Goal: Answer question/provide support

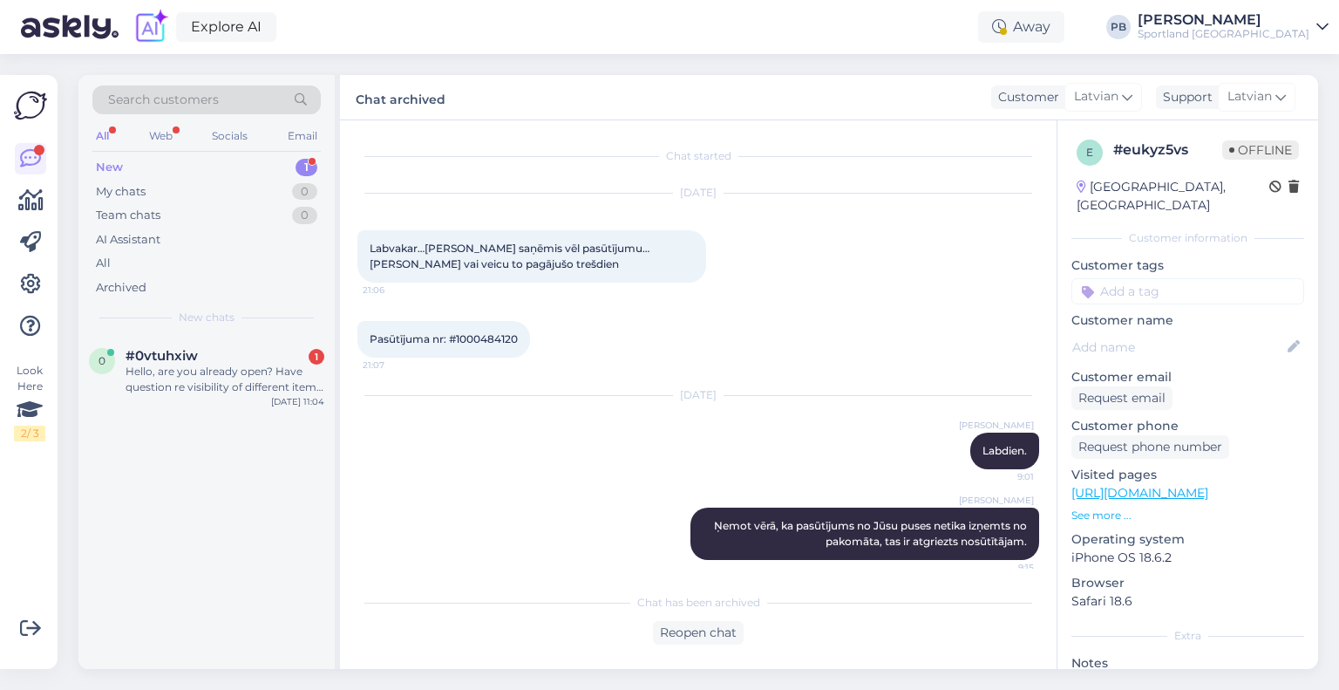
scroll to position [119, 0]
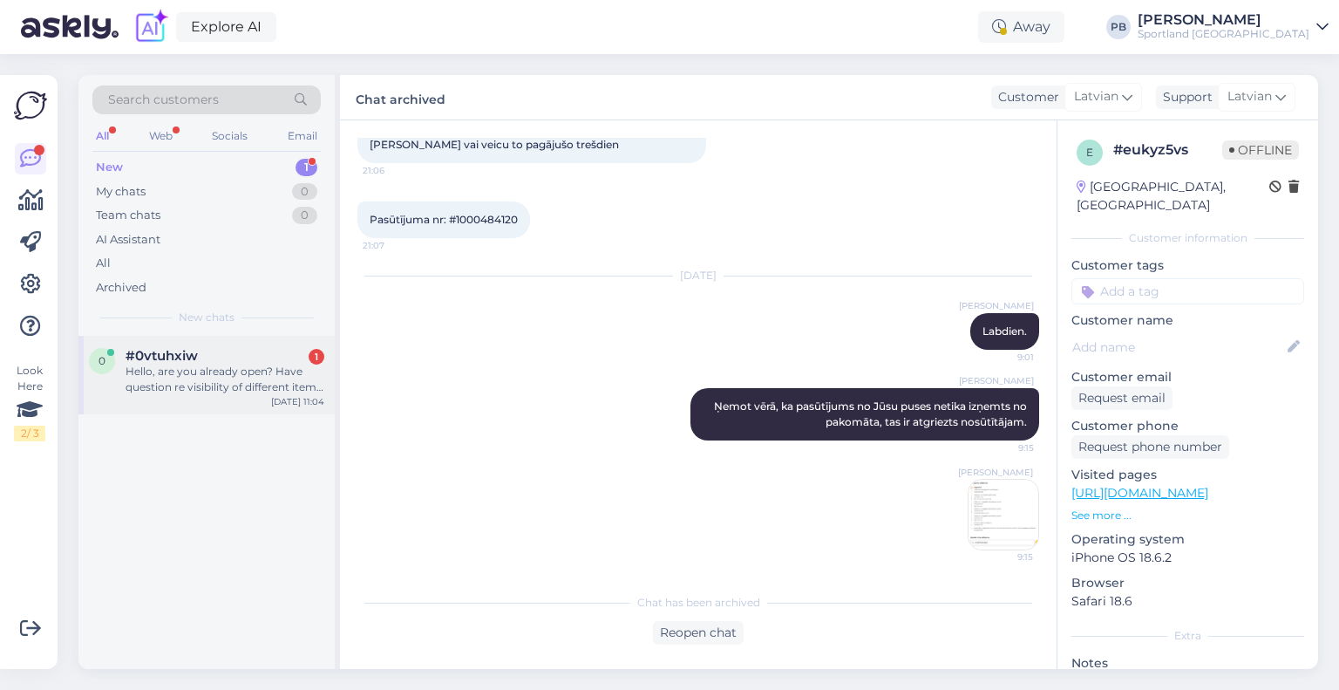
click at [146, 372] on div "Hello, are you already open? Have question re visibility of different items in …" at bounding box center [225, 379] width 199 height 31
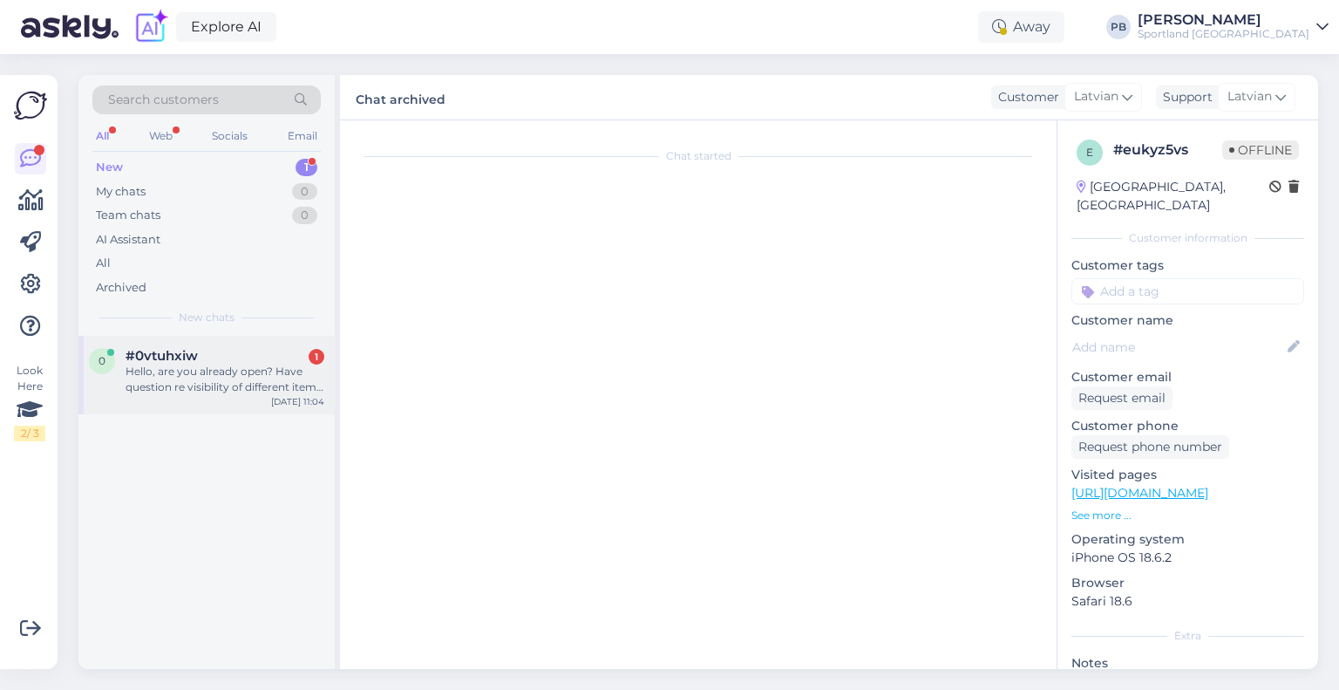
scroll to position [0, 0]
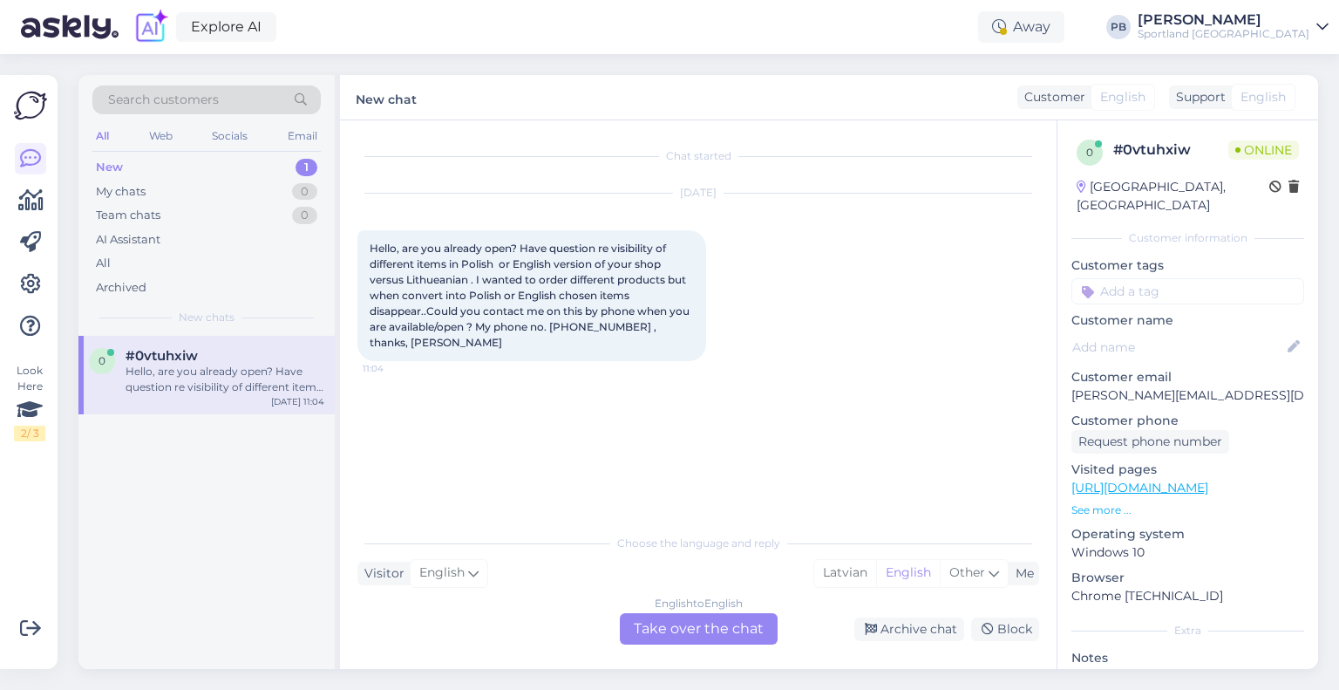
click at [719, 623] on div "English to English Take over the chat" at bounding box center [699, 628] width 158 height 31
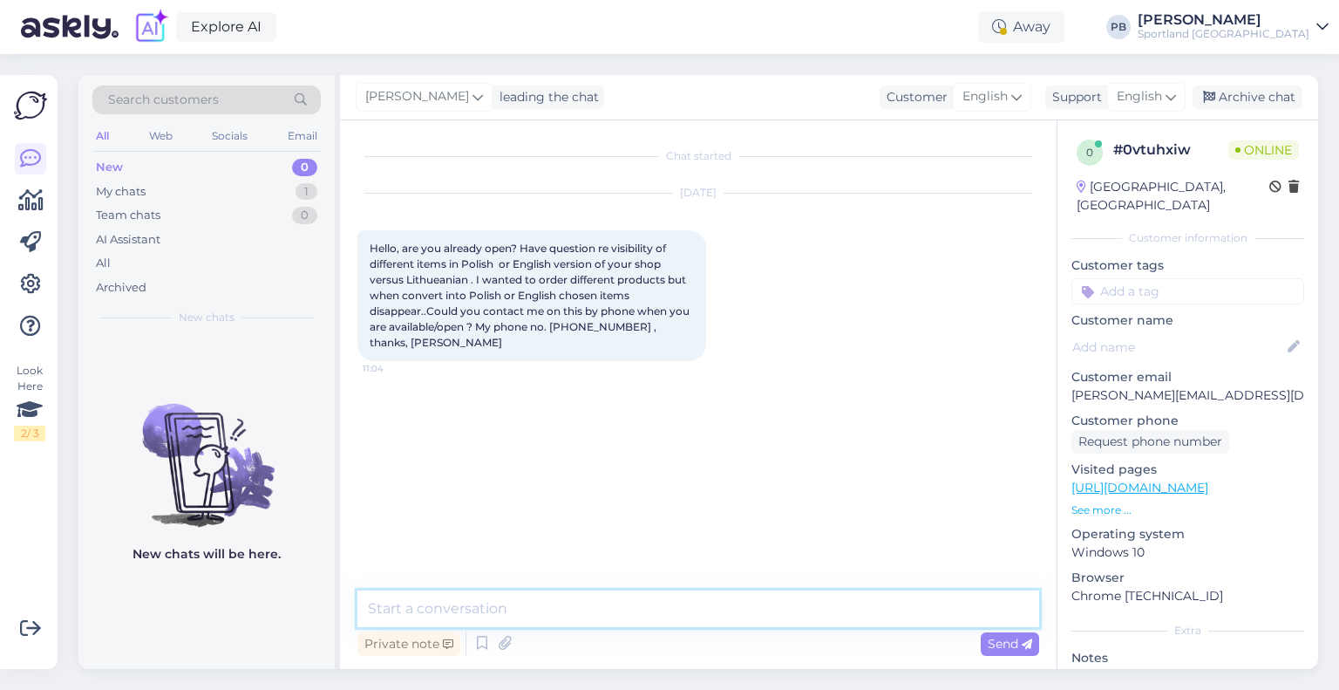
click at [474, 615] on textarea at bounding box center [698, 608] width 682 height 37
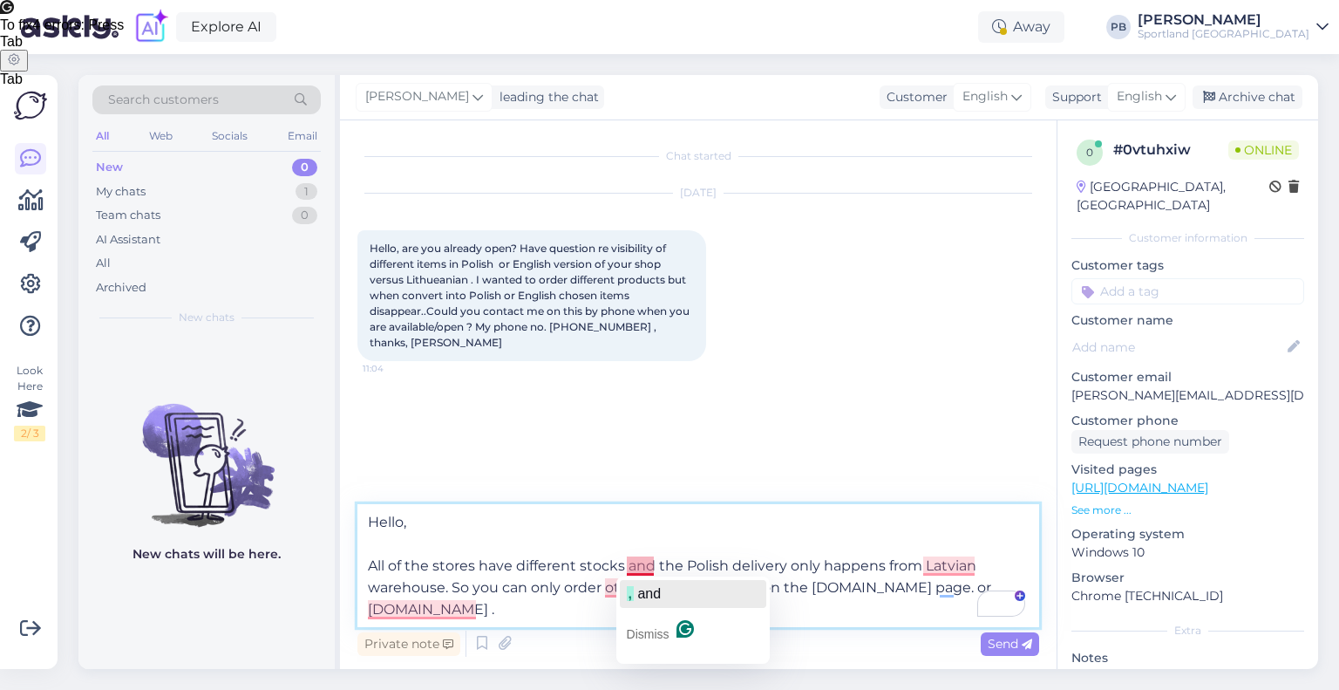
click at [670, 588] on button ", and" at bounding box center [693, 594] width 146 height 28
click at [643, 595] on textarea "Hello, All of the stores have different stocks, and the Polish delivery only ha…" at bounding box center [698, 565] width 682 height 123
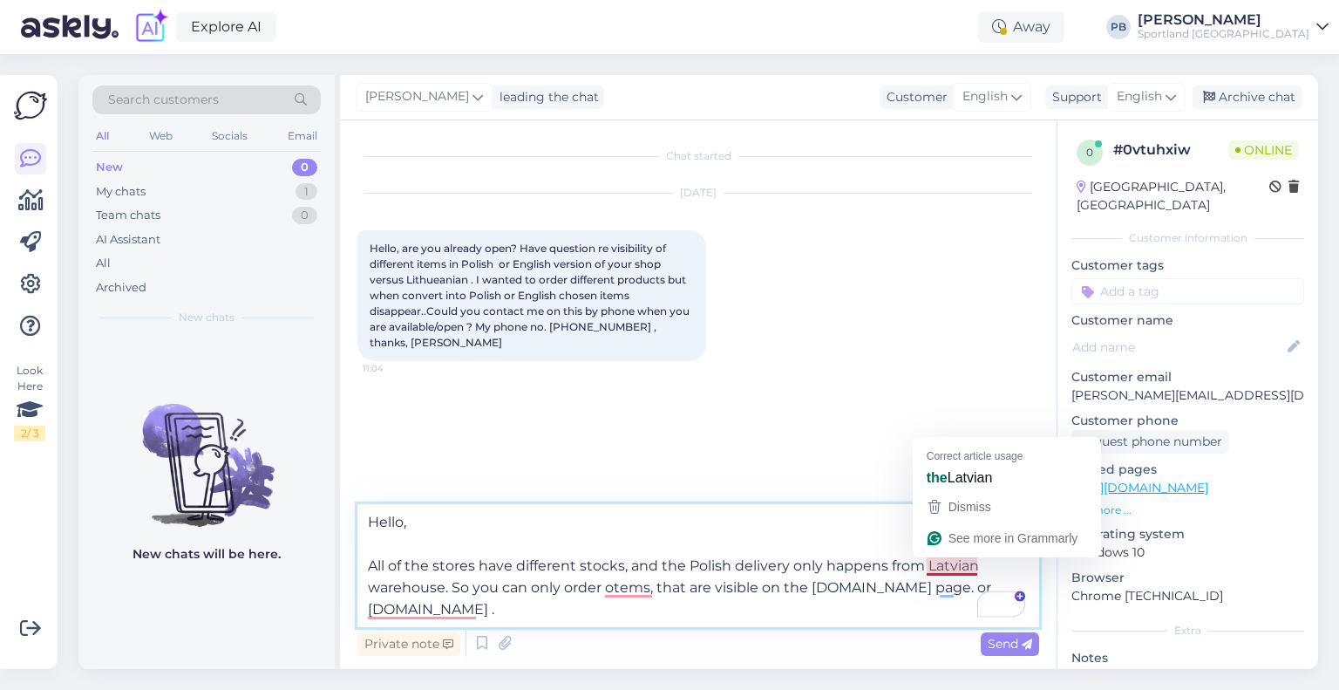
click at [946, 568] on textarea "Hello, All of the stores have different stocks, and the Polish delivery only ha…" at bounding box center [698, 565] width 682 height 123
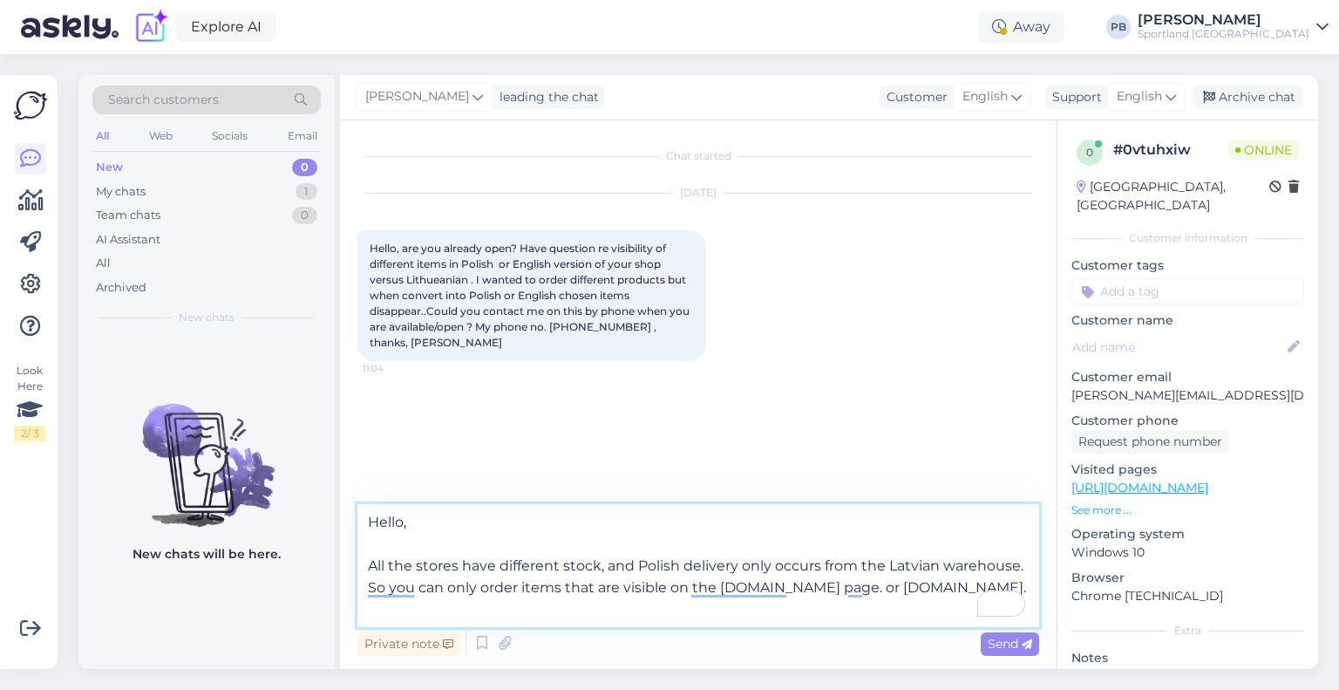
click at [821, 618] on textarea "Hello, All the stores have different stock, and Polish delivery only occurs fro…" at bounding box center [698, 565] width 682 height 123
click at [974, 582] on textarea "Hello, All the stores have different stock, and Polish delivery only occurs fro…" at bounding box center [698, 565] width 682 height 123
type textarea "Hello, All the stores have different stock, and Polish delivery only occurs fro…"
click at [1003, 640] on span "Send" at bounding box center [1010, 644] width 44 height 16
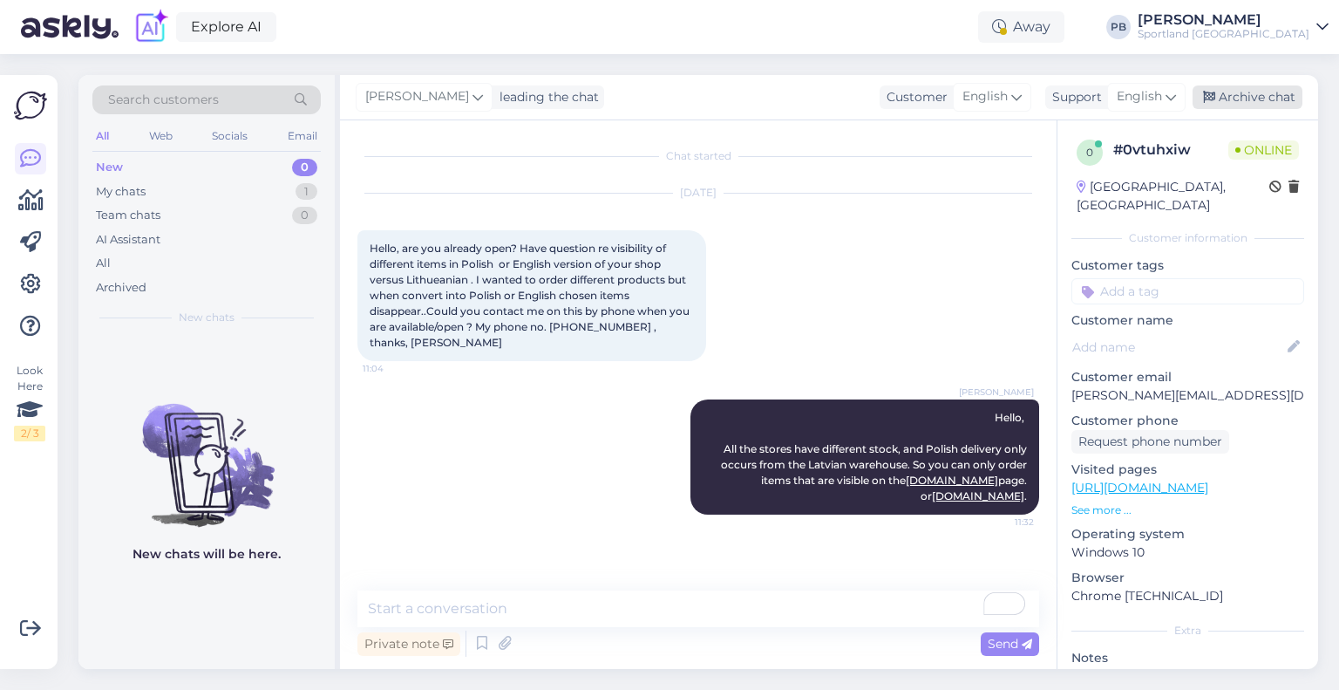
click at [1243, 104] on div "Archive chat" at bounding box center [1248, 97] width 110 height 24
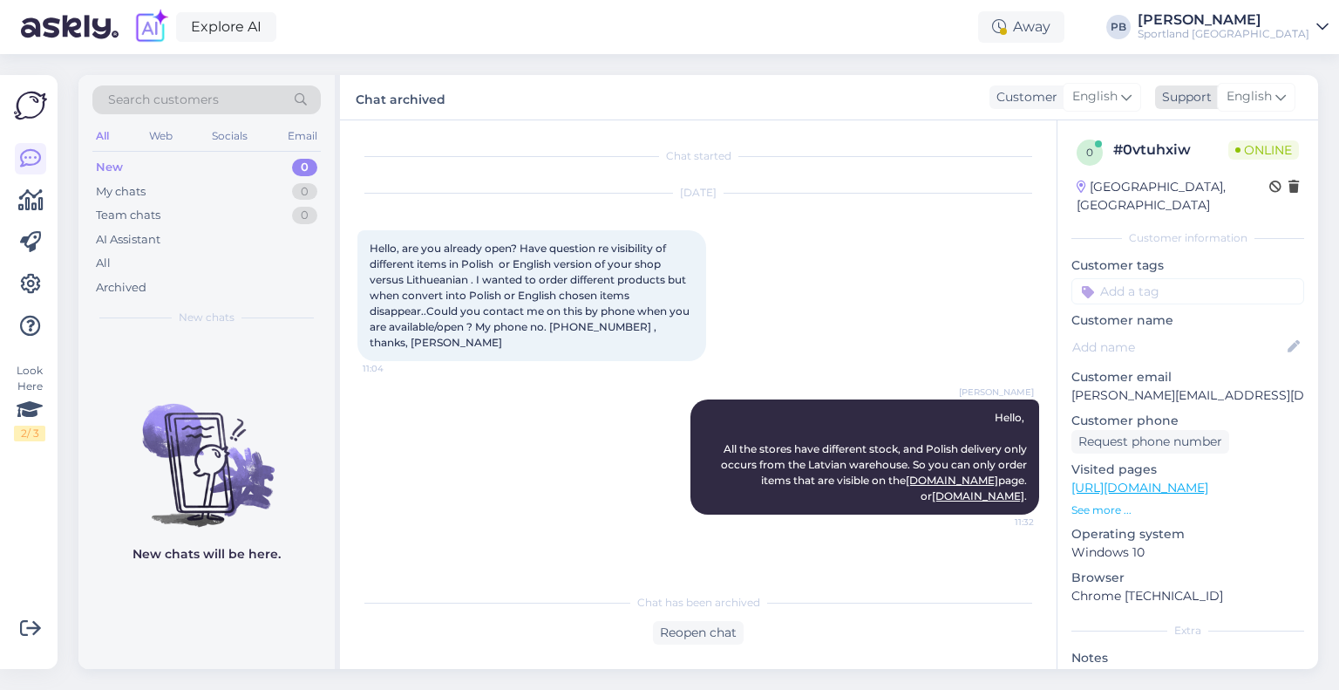
click at [1255, 95] on span "English" at bounding box center [1249, 96] width 45 height 19
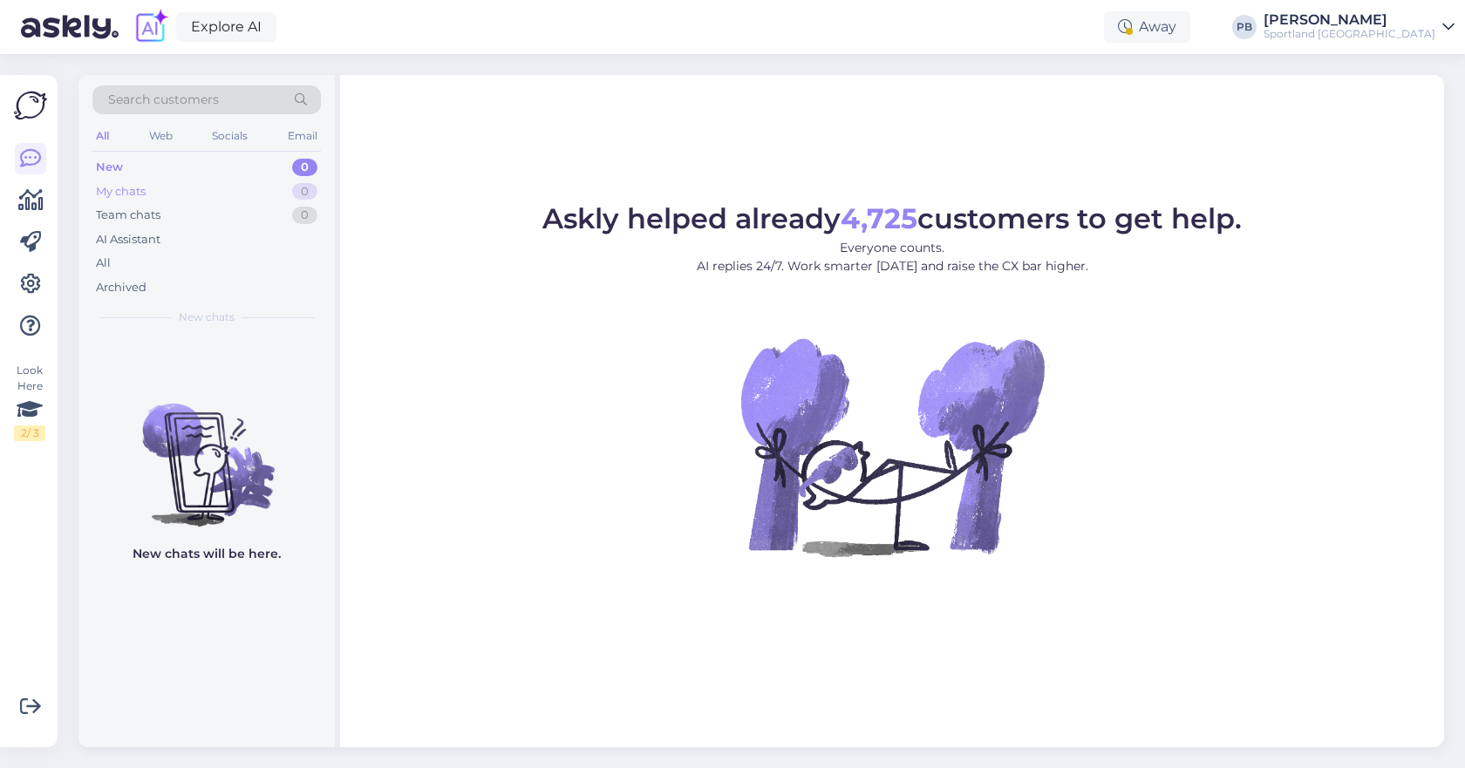
click at [130, 196] on div "My chats" at bounding box center [121, 191] width 50 height 17
click at [146, 235] on div "AI Assistant" at bounding box center [128, 239] width 65 height 17
click at [146, 212] on div "Team chats" at bounding box center [128, 215] width 65 height 17
click at [135, 276] on div "Archived" at bounding box center [206, 288] width 228 height 24
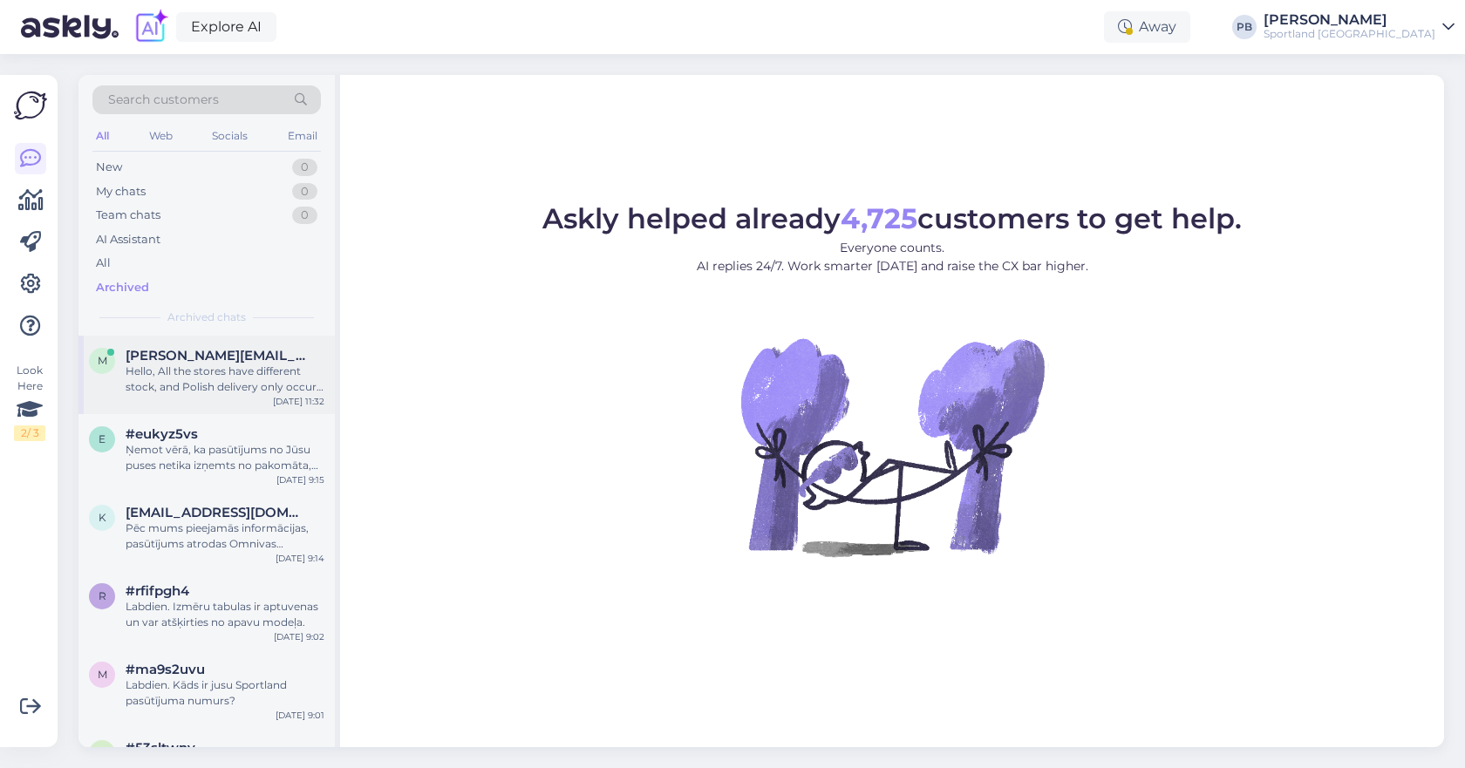
click at [197, 365] on div "Hello, All the stores have different stock, and Polish delivery only occurs fro…" at bounding box center [225, 379] width 199 height 31
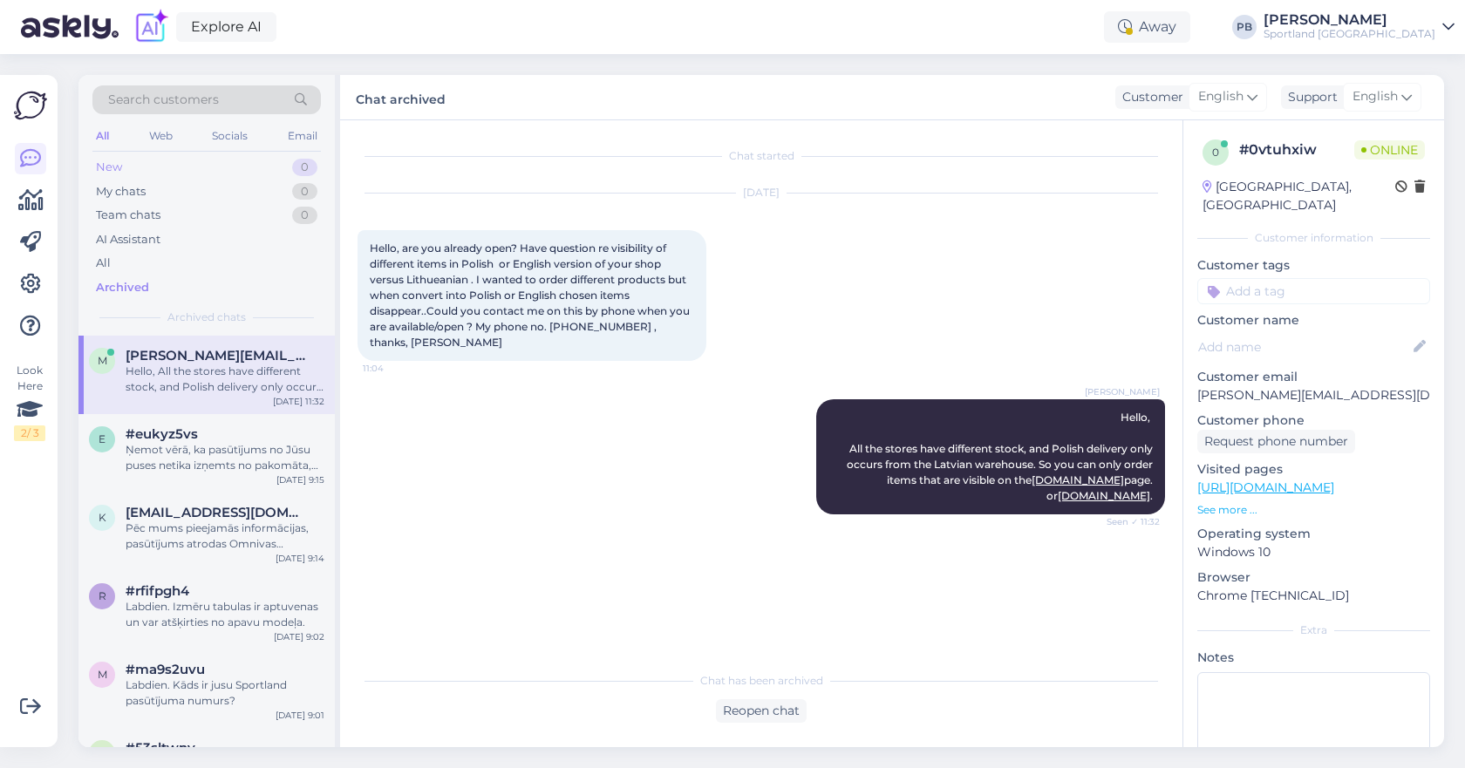
click at [156, 165] on div "New 0" at bounding box center [206, 167] width 228 height 24
